Goal: Task Accomplishment & Management: Complete application form

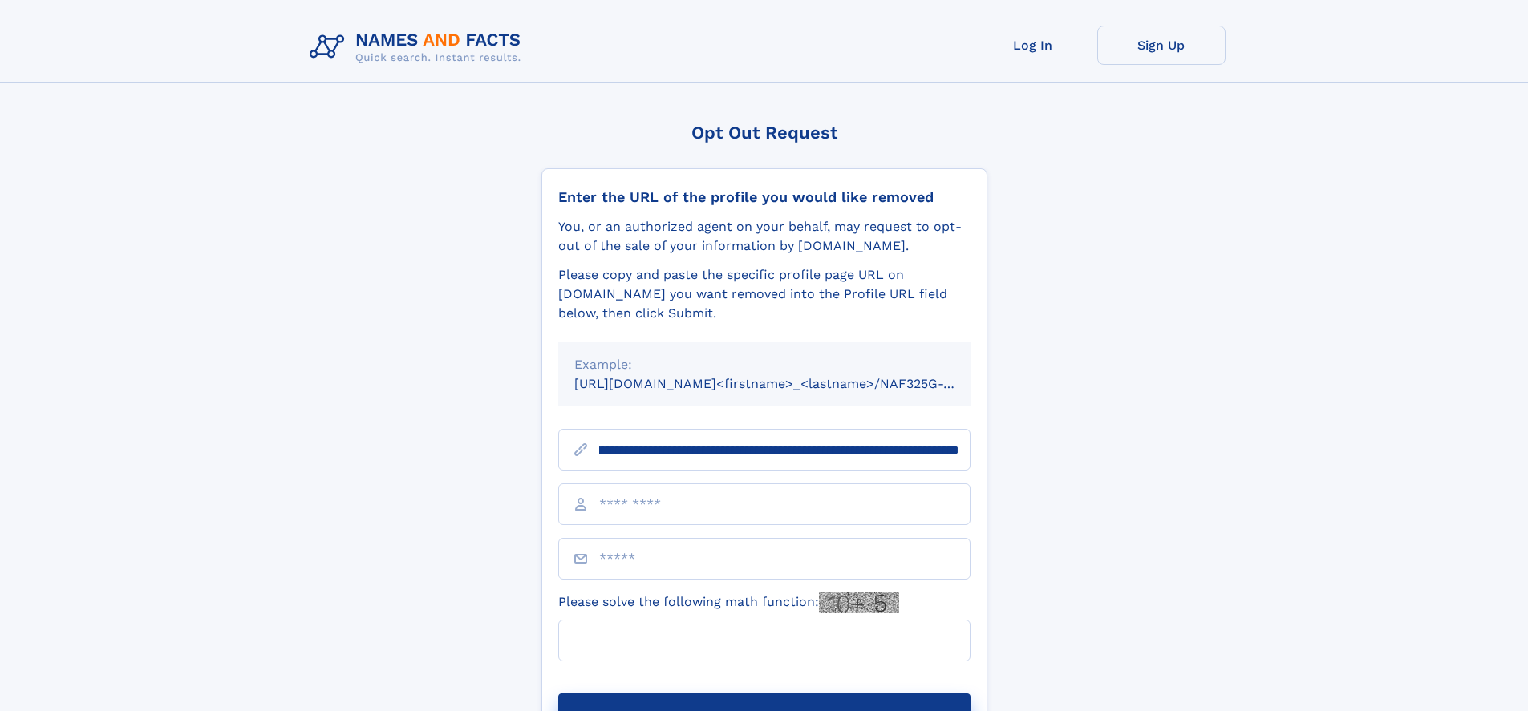
scroll to position [0, 206]
type input "**********"
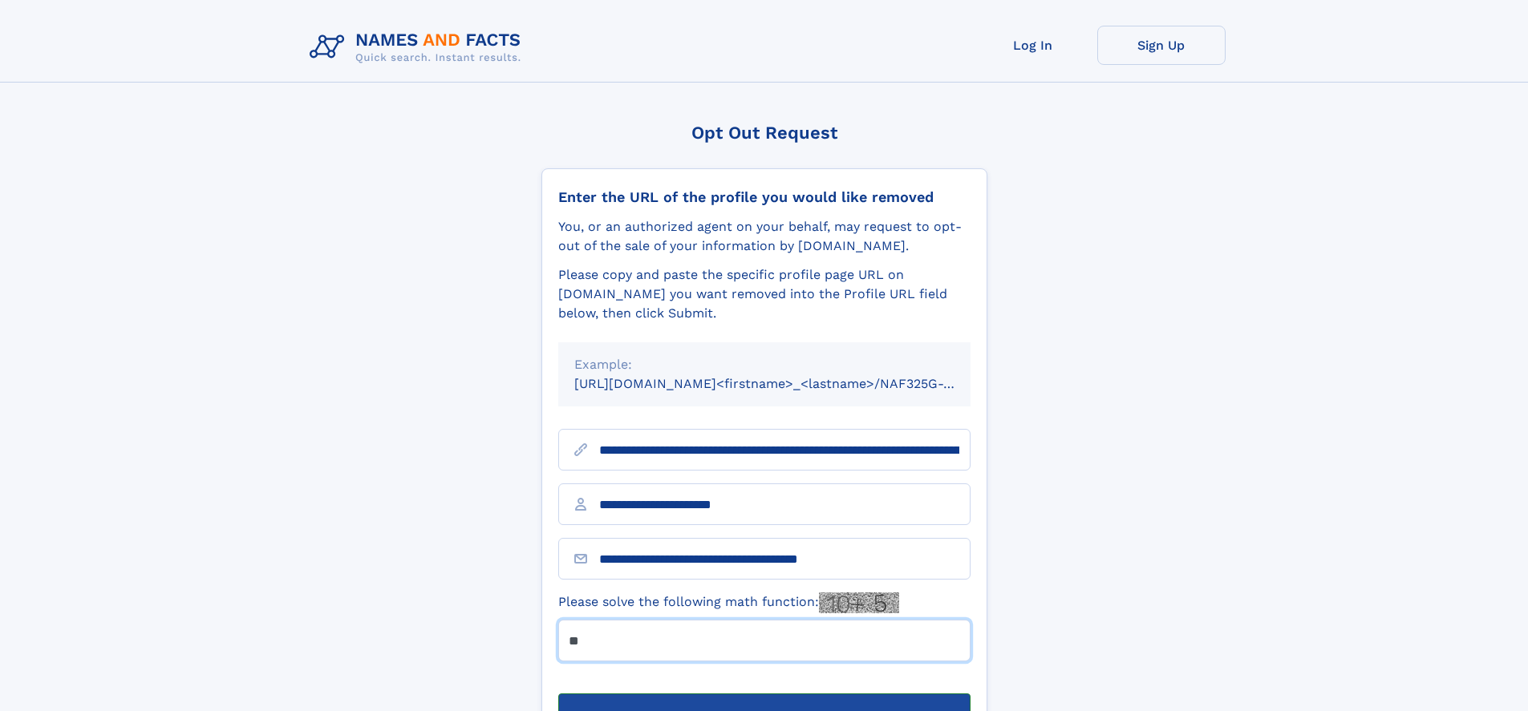
type input "**"
click at [763, 694] on button "Submit Opt Out Request" at bounding box center [764, 719] width 412 height 51
